Goal: Browse casually: Explore the website without a specific task or goal

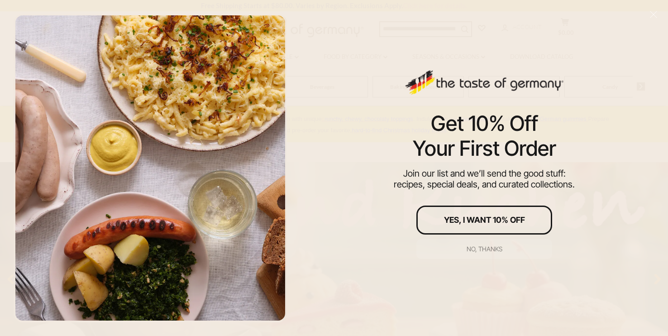
click at [483, 248] on div "No, thanks" at bounding box center [485, 249] width 36 height 6
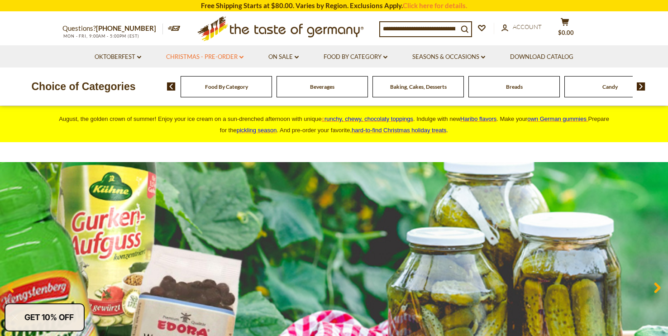
click at [239, 58] on link "Christmas - PRE-ORDER dropdown_arrow" at bounding box center [204, 57] width 77 height 10
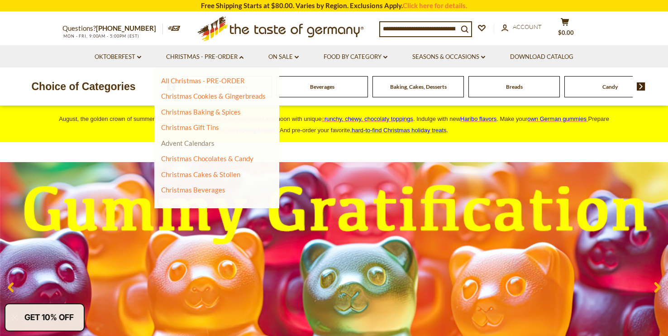
click at [197, 145] on link "Advent Calendars" at bounding box center [187, 143] width 53 height 8
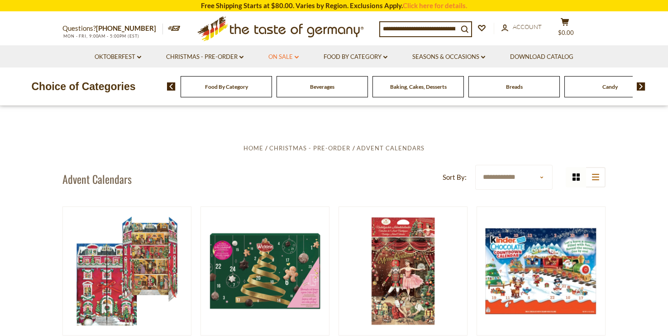
click at [295, 57] on icon "dropdown_arrow" at bounding box center [297, 57] width 4 height 3
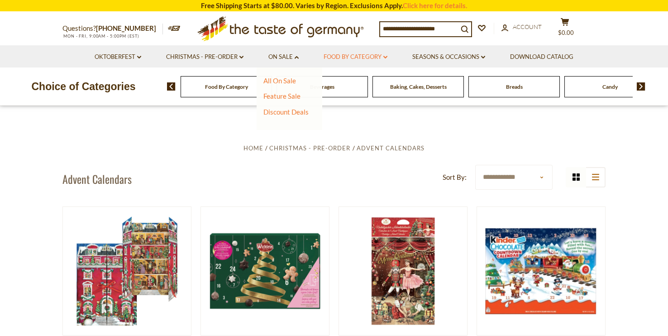
click at [382, 57] on link "Food By Category dropdown_arrow" at bounding box center [356, 57] width 64 height 10
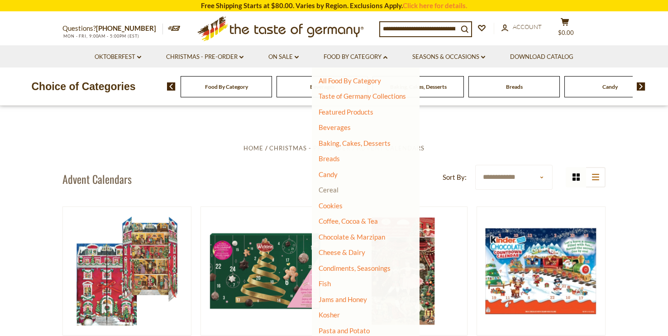
click at [328, 191] on link "Cereal" at bounding box center [329, 190] width 20 height 8
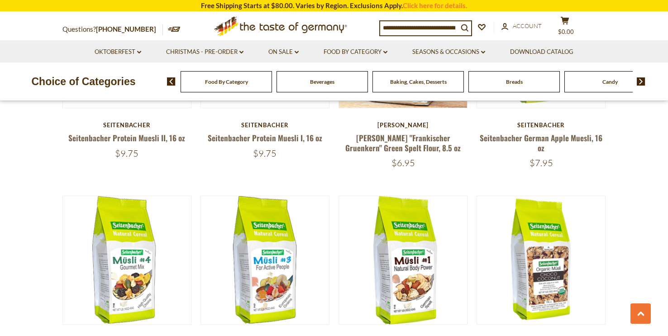
scroll to position [342, 0]
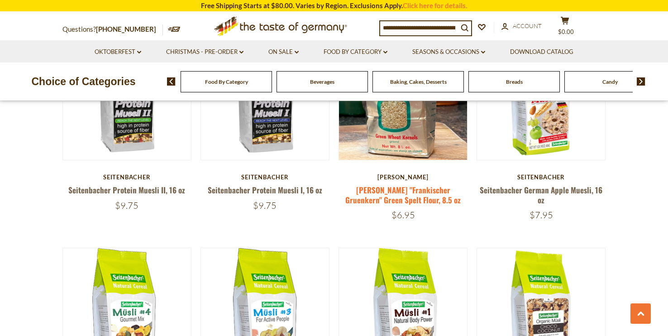
click at [402, 197] on link "Zimmermann-Muehle "Frankischer Gruenkern" Green Spelt Flour, 8.5 oz" at bounding box center [402, 194] width 115 height 21
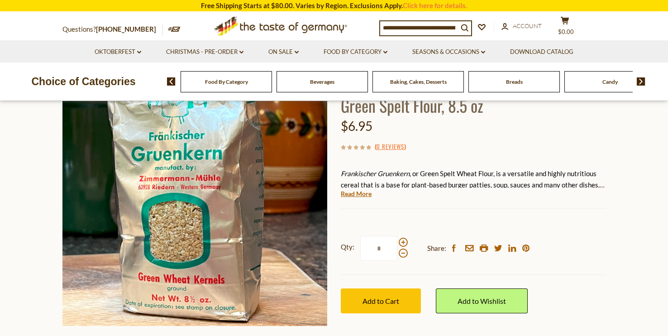
scroll to position [96, 0]
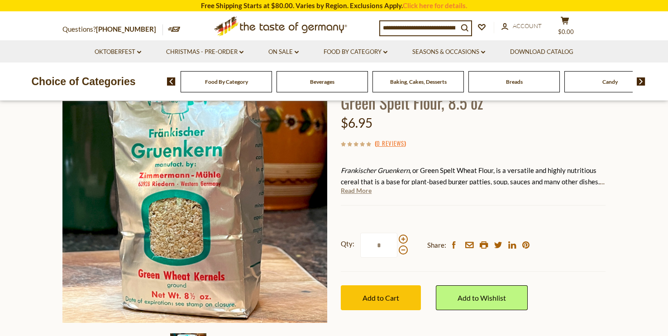
click at [352, 195] on link "Read More" at bounding box center [356, 190] width 31 height 9
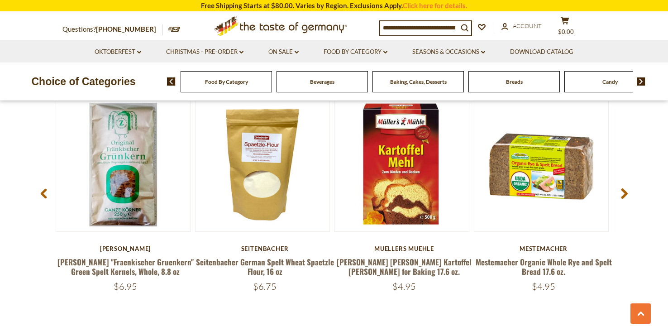
scroll to position [1295, 0]
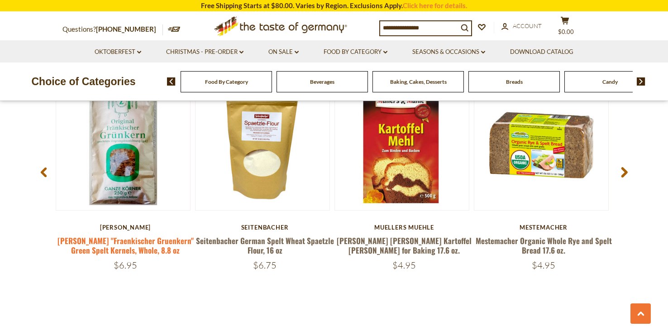
click at [105, 235] on link "[PERSON_NAME] "Fraenkischer Gruenkern" Green Spelt Kernels, Whole, 8.8 oz" at bounding box center [125, 245] width 136 height 21
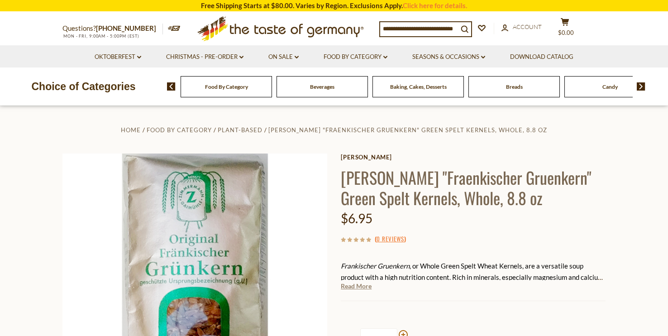
click at [351, 291] on link "Read More" at bounding box center [356, 286] width 31 height 9
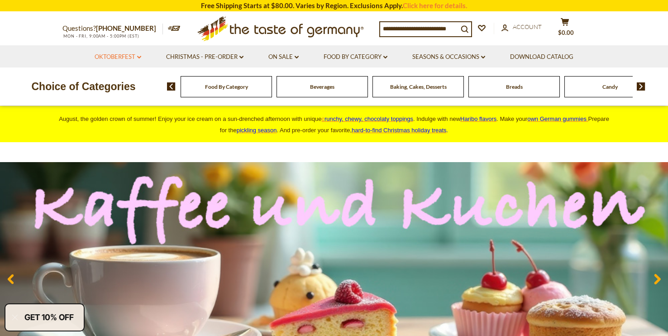
click at [139, 57] on icon at bounding box center [139, 57] width 4 height 3
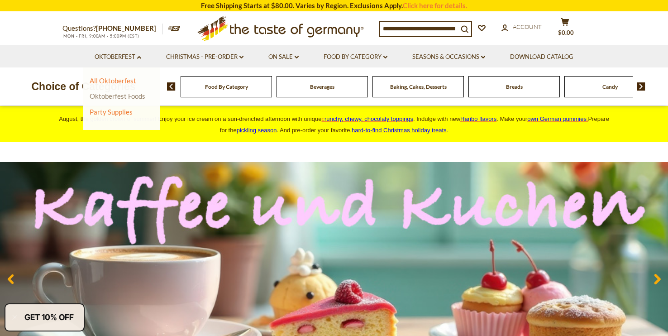
click at [126, 96] on link "Oktoberfest Foods" at bounding box center [118, 96] width 56 height 8
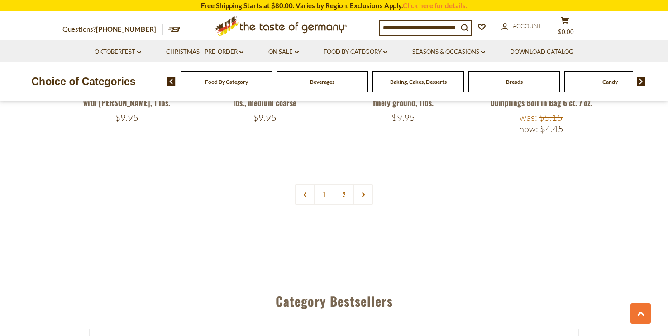
scroll to position [2065, 0]
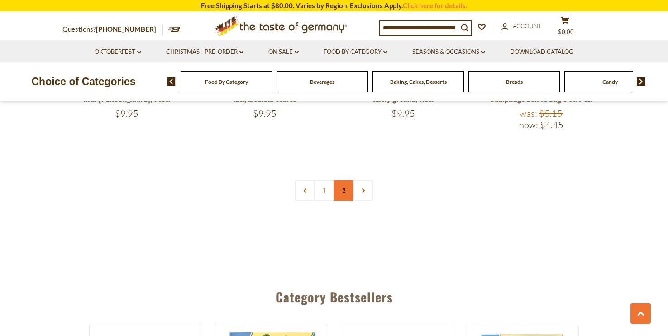
click at [345, 185] on link "2" at bounding box center [344, 190] width 20 height 20
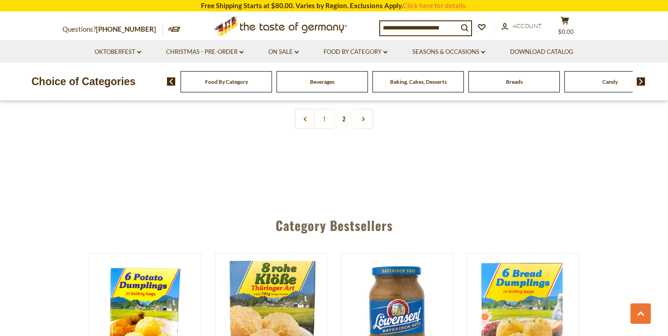
scroll to position [0, 0]
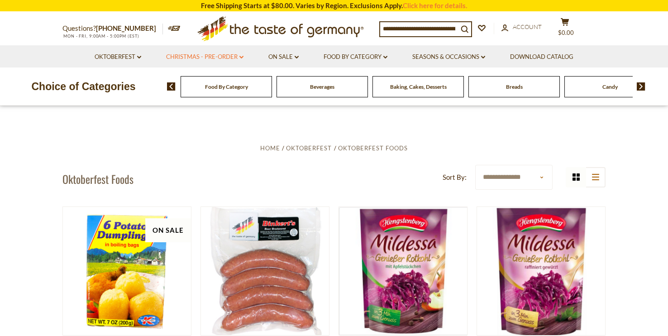
click at [222, 58] on link "Christmas - PRE-ORDER dropdown_arrow" at bounding box center [204, 57] width 77 height 10
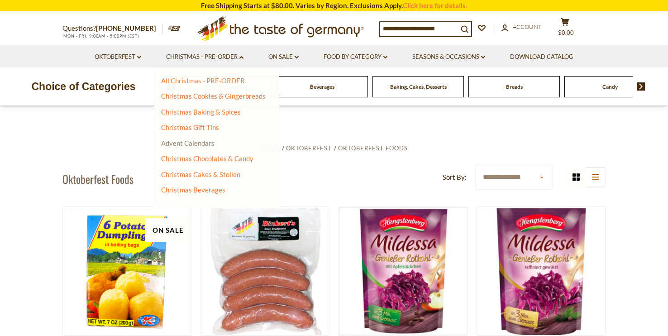
click at [195, 143] on link "Advent Calendars" at bounding box center [187, 143] width 53 height 8
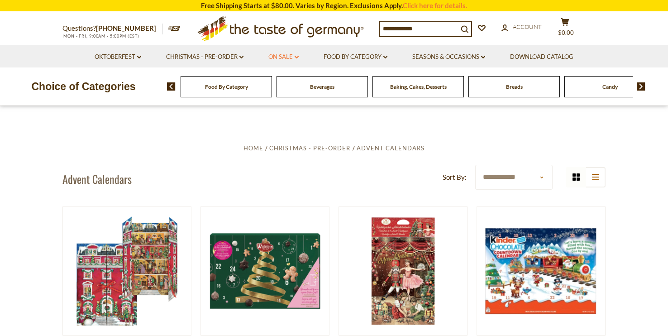
click at [291, 57] on link "On Sale dropdown_arrow" at bounding box center [283, 57] width 30 height 10
click at [290, 83] on link "All On Sale" at bounding box center [279, 80] width 33 height 8
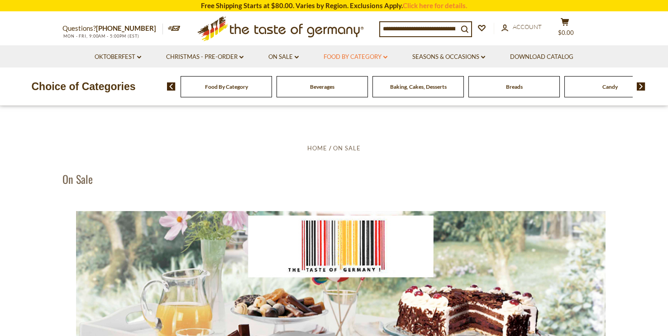
click at [363, 56] on link "Food By Category dropdown_arrow" at bounding box center [356, 57] width 64 height 10
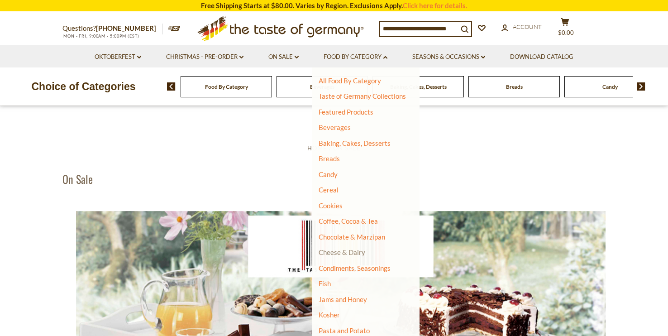
click at [345, 248] on link "Cheese & Dairy" at bounding box center [342, 252] width 47 height 8
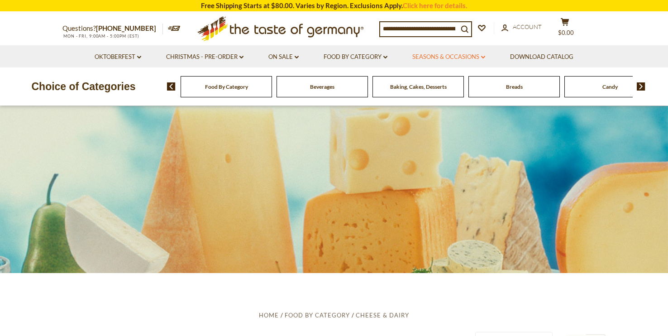
click at [474, 58] on link "Seasons & Occasions dropdown_arrow" at bounding box center [448, 57] width 73 height 10
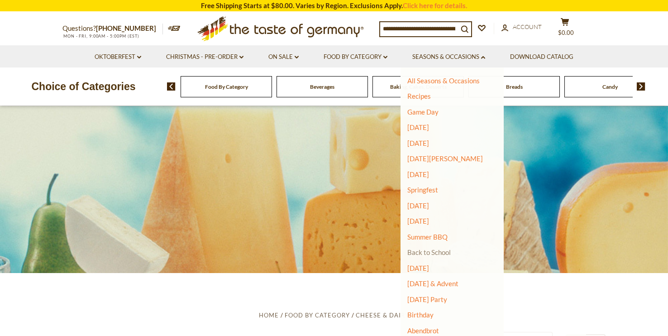
click at [423, 253] on link "Back to School" at bounding box center [428, 252] width 43 height 8
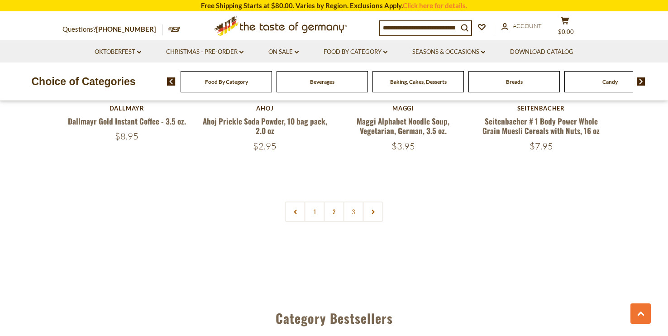
scroll to position [2187, 0]
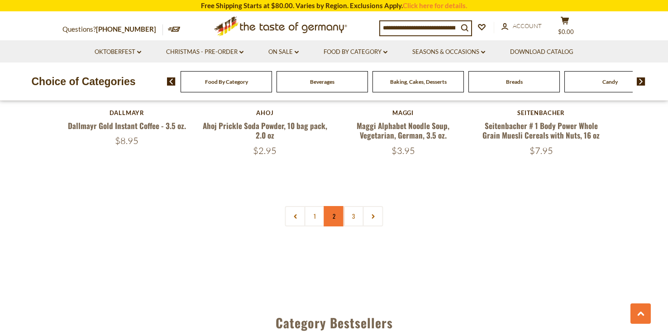
click at [325, 206] on link "2" at bounding box center [334, 216] width 20 height 20
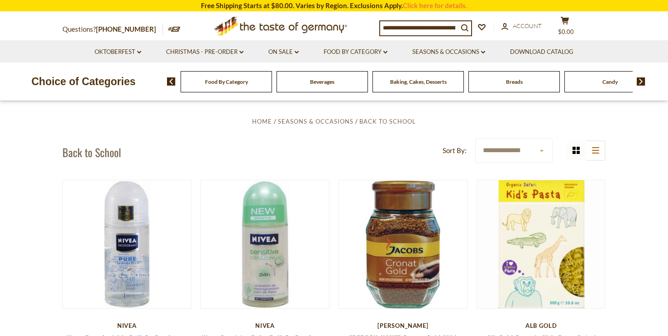
scroll to position [0, 0]
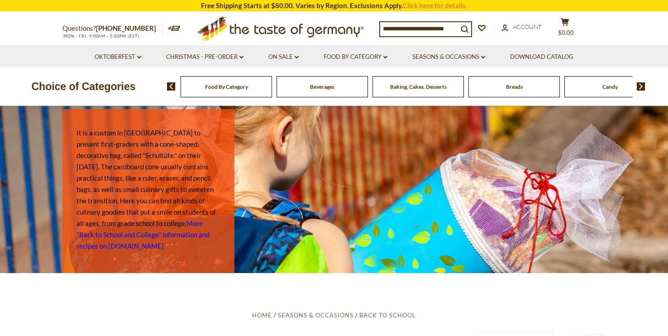
click at [272, 91] on div "Breads" at bounding box center [226, 86] width 91 height 21
click at [399, 29] on input at bounding box center [419, 28] width 78 height 13
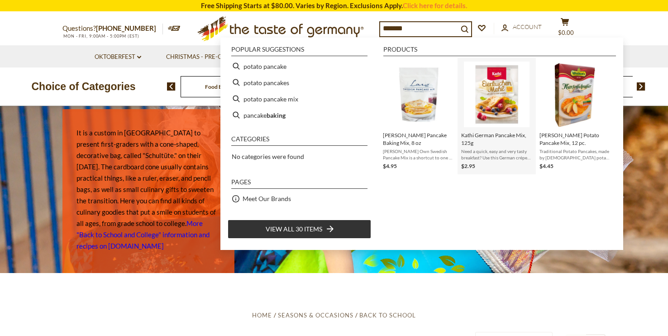
type input "*******"
click at [506, 136] on span "Kathi German Pancake Mix, 125g" at bounding box center [496, 138] width 71 height 15
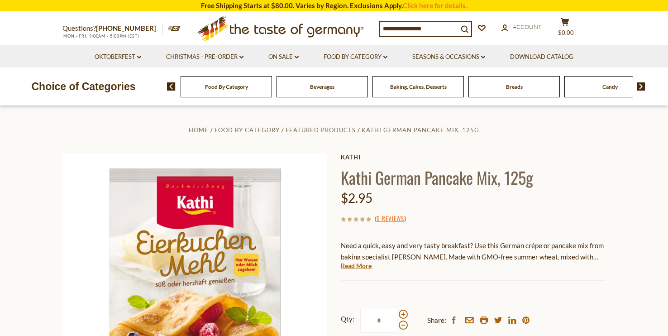
click at [375, 57] on link "Food By Category dropdown_arrow" at bounding box center [356, 57] width 64 height 10
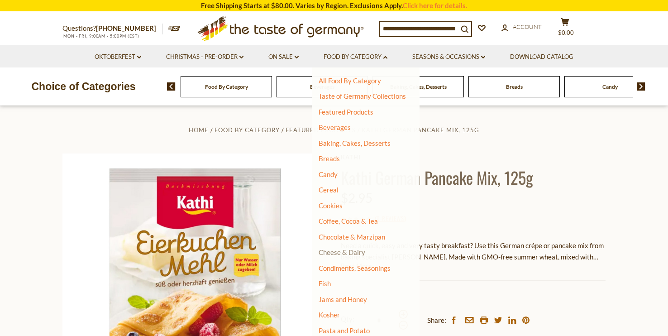
click at [343, 250] on link "Cheese & Dairy" at bounding box center [342, 252] width 47 height 8
